Goal: Information Seeking & Learning: Understand process/instructions

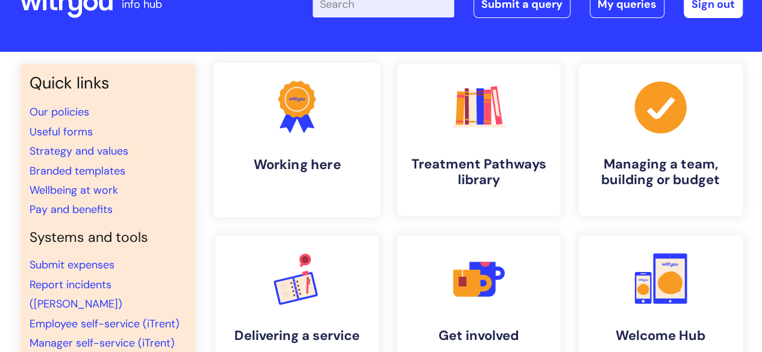
scroll to position [44, 0]
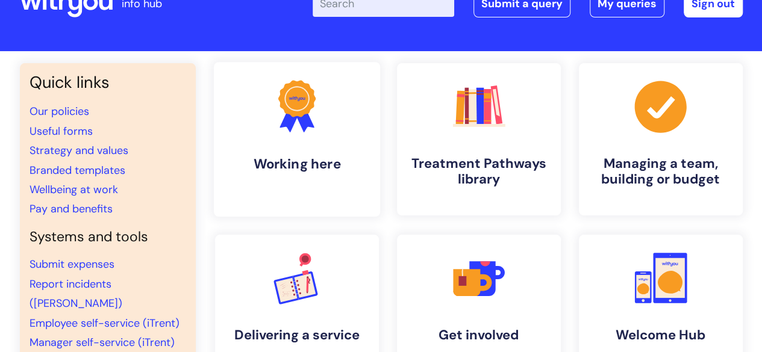
click at [257, 134] on link ".cls-1{fill:#f89b22;}.cls-1,.cls-2,.cls-3{stroke-width:0px;}.cls-2{fill:#2d3cff…" at bounding box center [296, 139] width 166 height 155
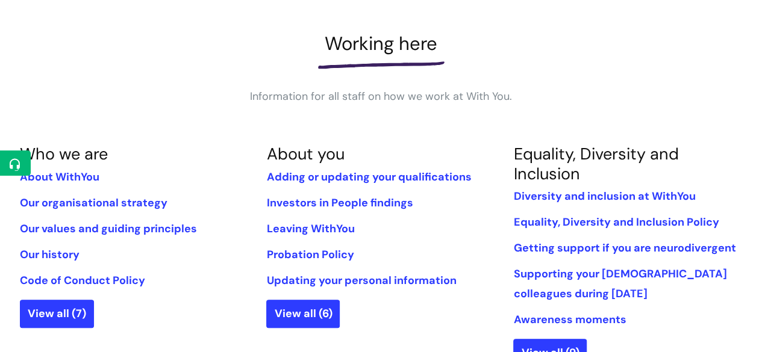
scroll to position [176, 0]
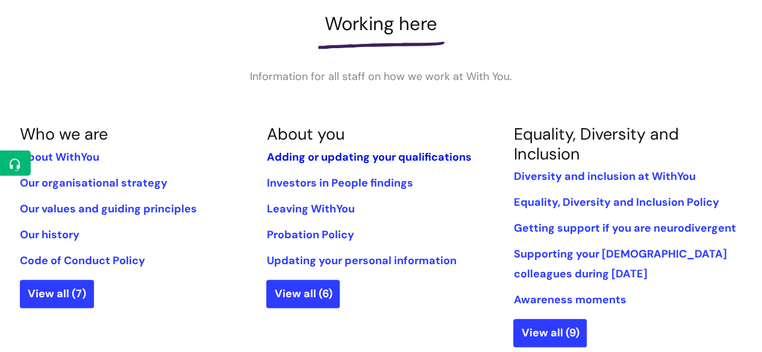
click at [286, 163] on link "Adding or updating your qualifications" at bounding box center [368, 157] width 205 height 14
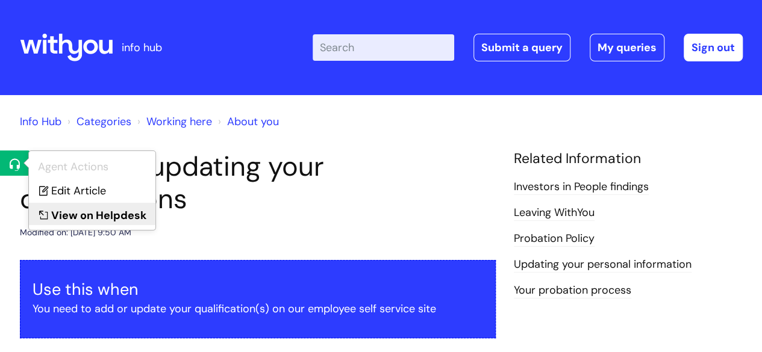
click at [61, 205] on link "View on Helpdesk" at bounding box center [92, 214] width 126 height 22
